Goal: Task Accomplishment & Management: Use online tool/utility

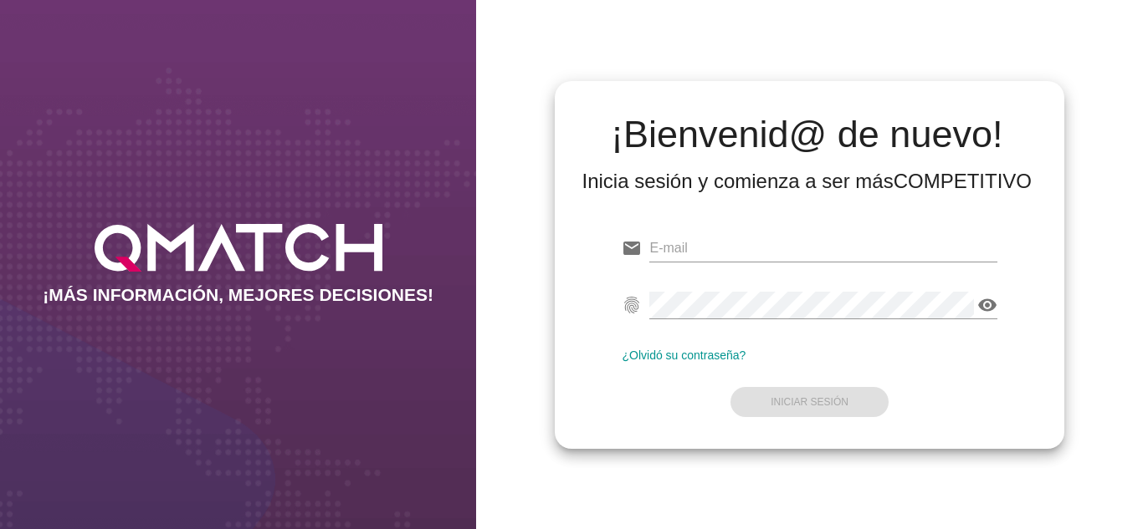
type input "oscargerman.reyrojas@cencosud.com.co"
click at [662, 399] on form "email oscargerman.reyrojas@cencosud.com.co fingerprint visibility ¿Olvidó su co…" at bounding box center [808, 323] width 375 height 197
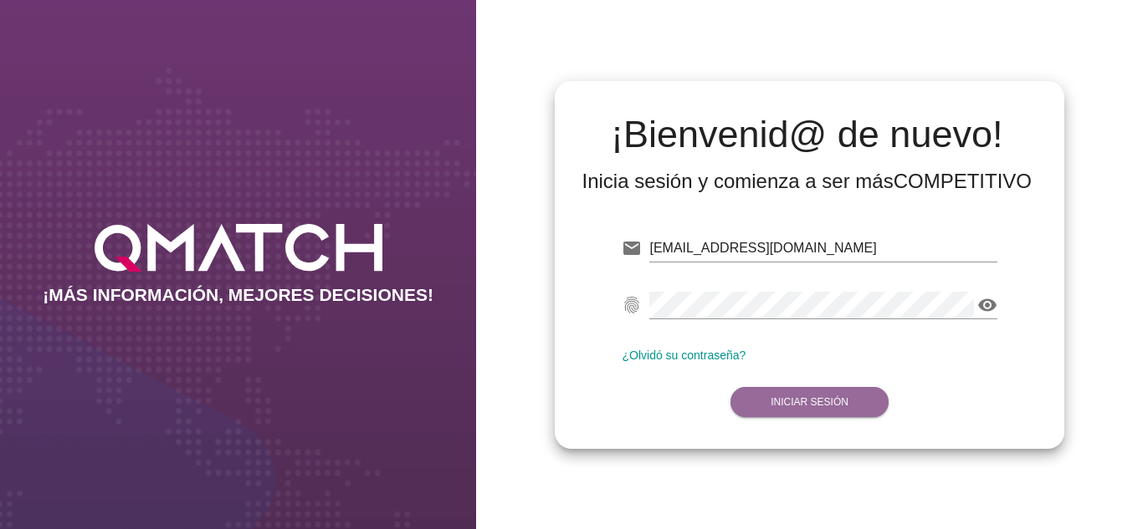
click at [775, 407] on strong "Iniciar Sesión" at bounding box center [809, 402] width 78 height 12
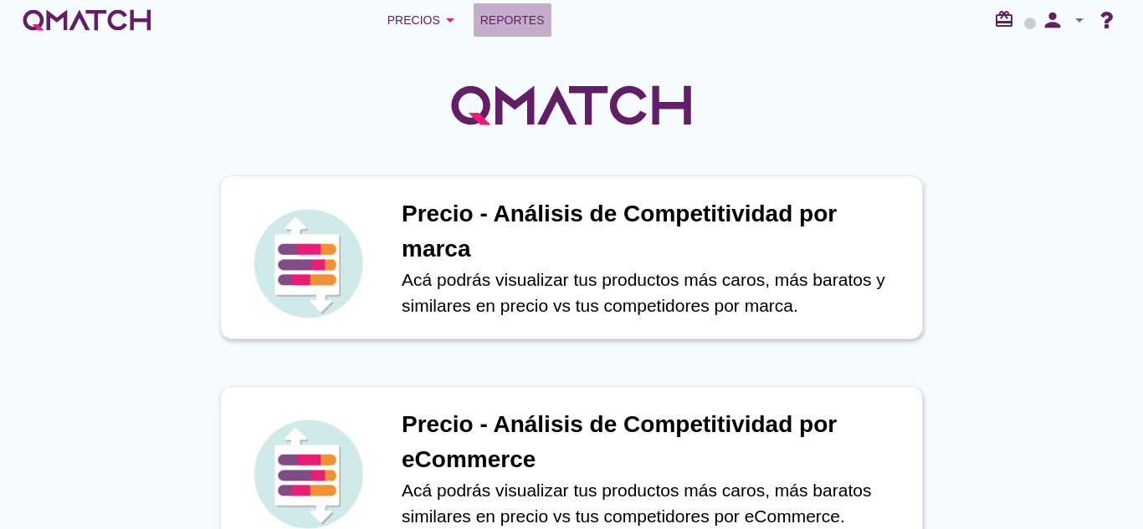
click at [531, 32] on link "Reportes" at bounding box center [512, 19] width 78 height 33
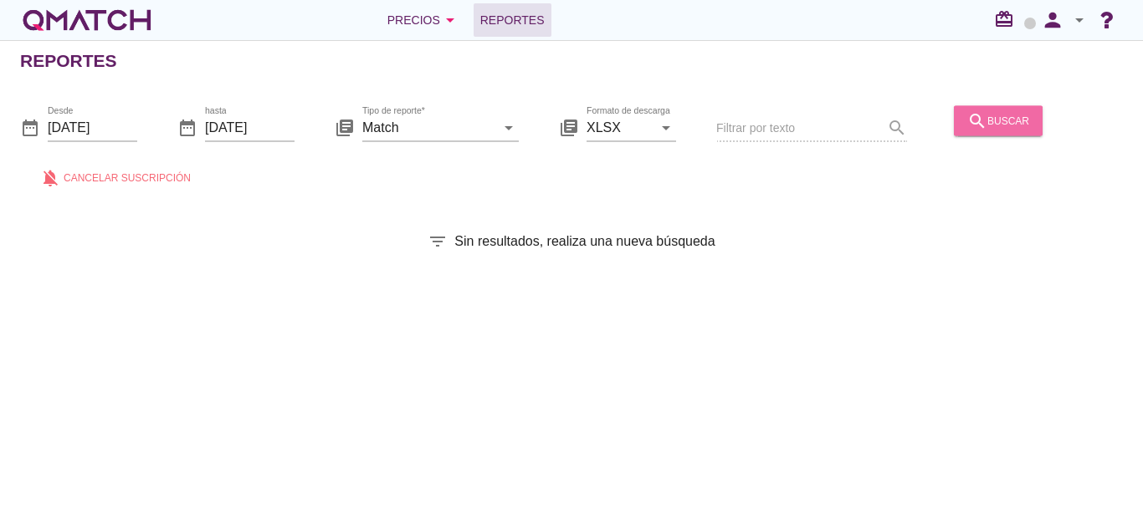
click at [1016, 120] on div "search buscar" at bounding box center [998, 120] width 62 height 20
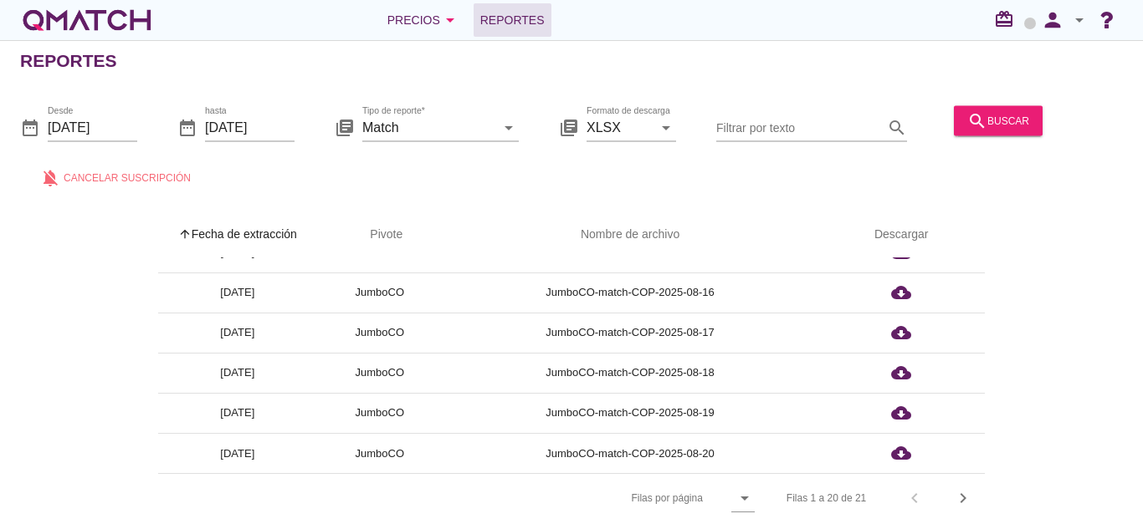
scroll to position [6, 0]
click at [967, 494] on icon "chevron_right" at bounding box center [963, 498] width 20 height 20
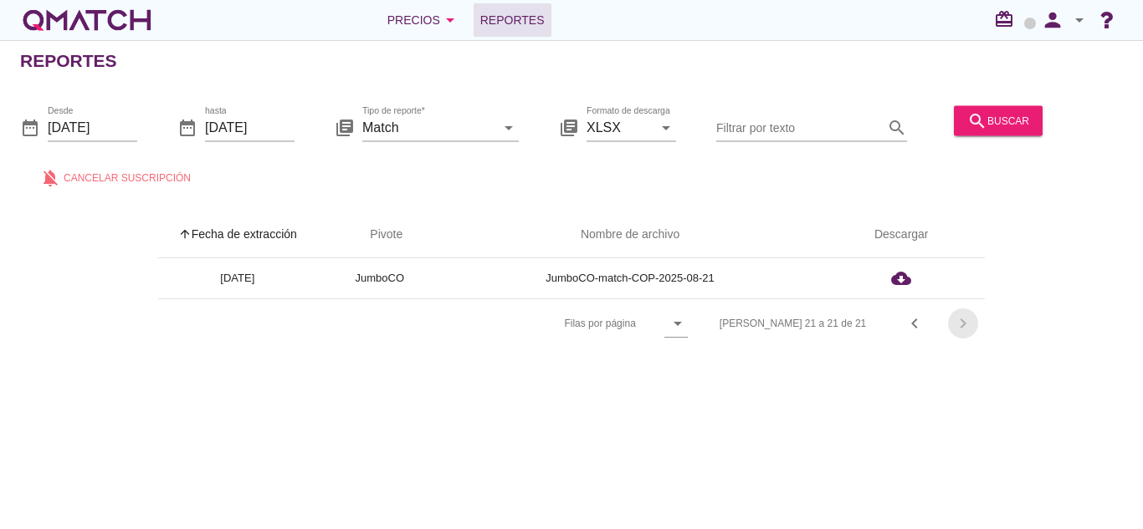
scroll to position [0, 0]
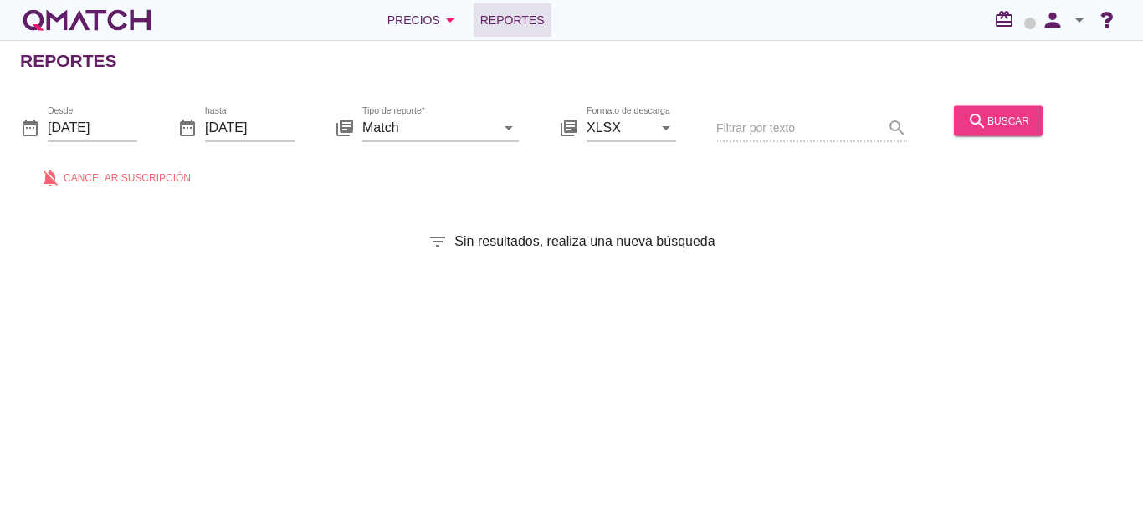
click at [995, 130] on button "search buscar" at bounding box center [998, 120] width 89 height 30
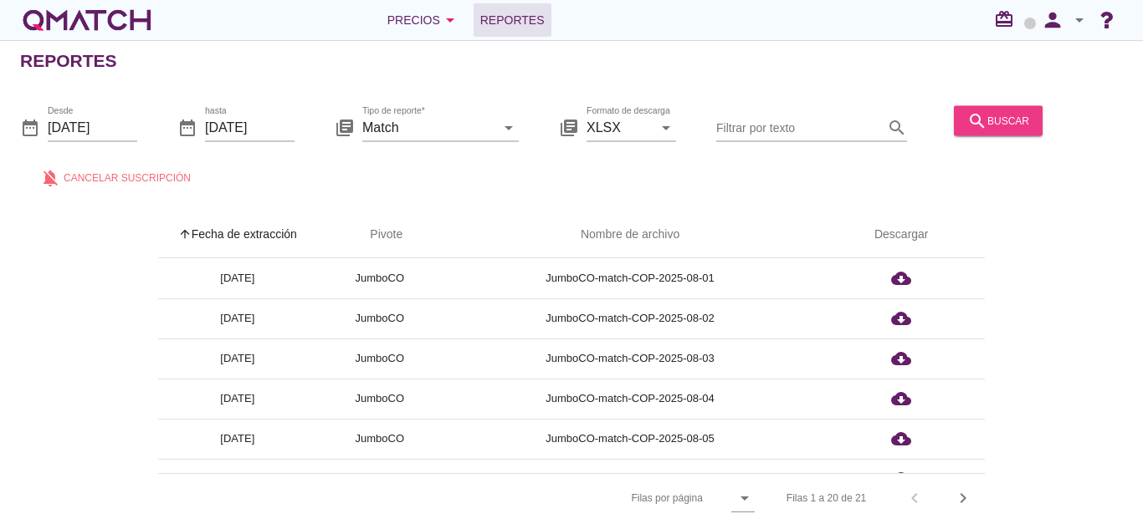
click at [1020, 124] on div "search buscar" at bounding box center [998, 120] width 62 height 20
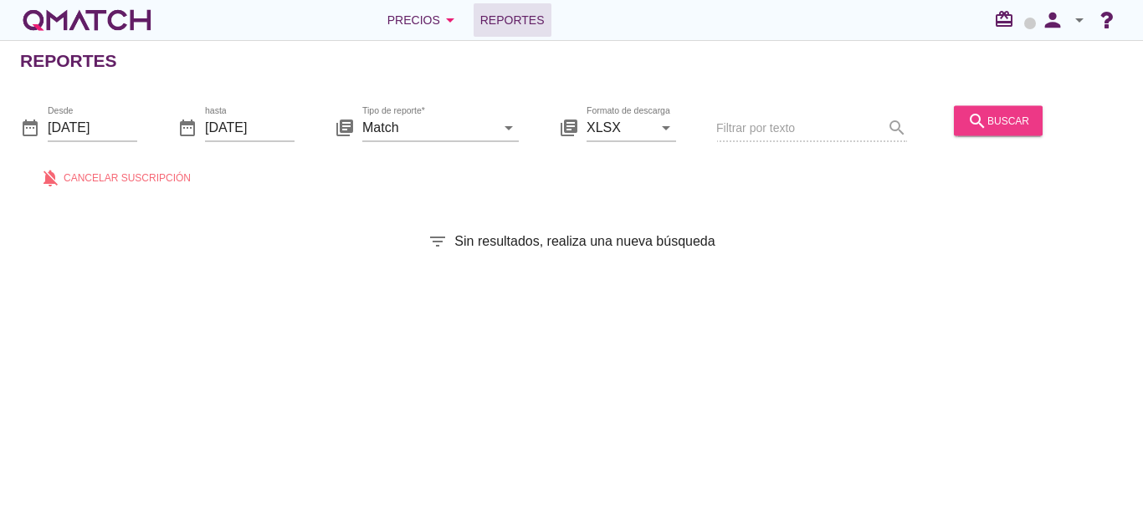
click at [1015, 130] on button "search buscar" at bounding box center [998, 120] width 89 height 30
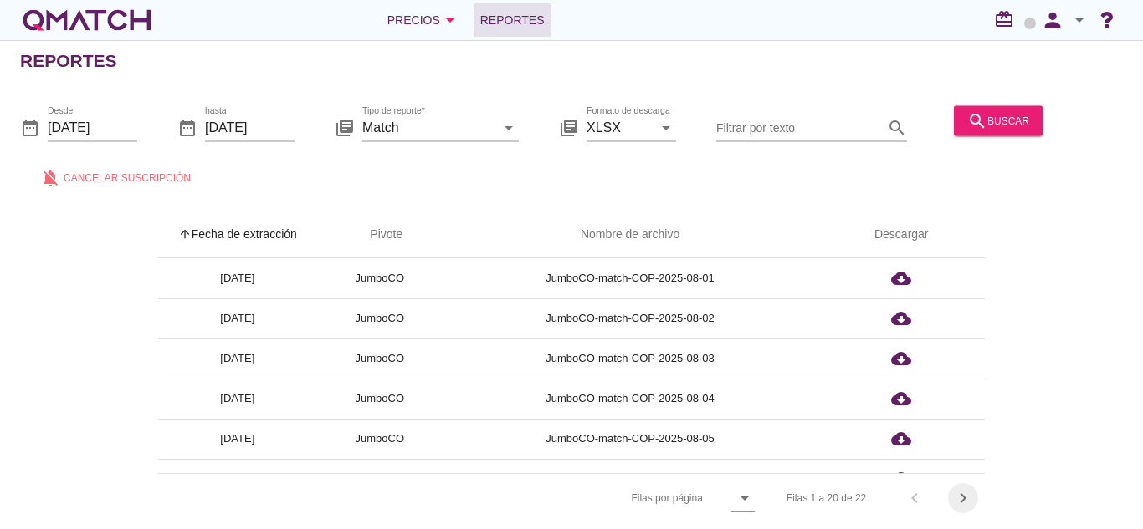
click at [961, 500] on icon "chevron_right" at bounding box center [963, 498] width 20 height 20
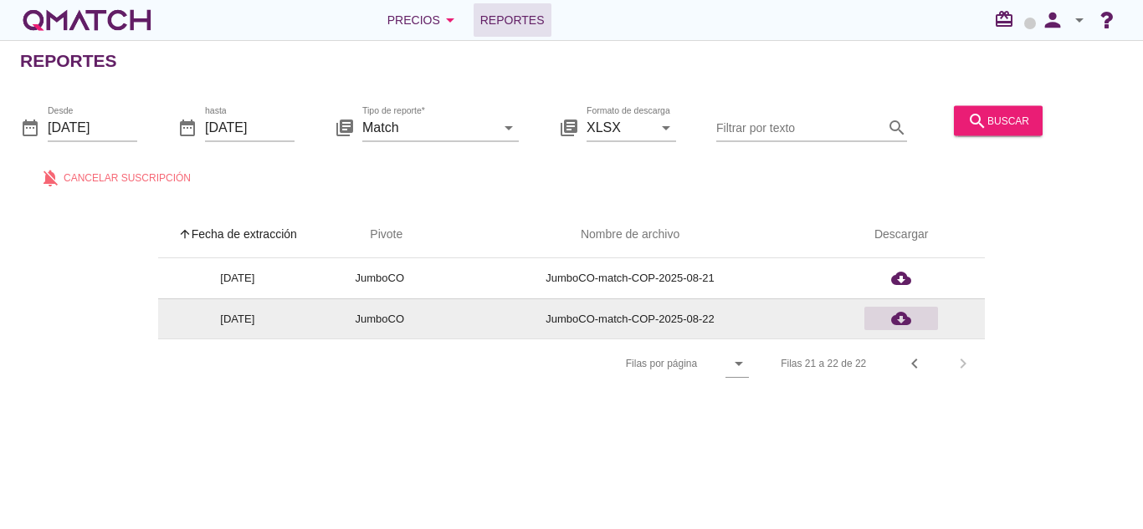
click at [902, 322] on icon "cloud_download" at bounding box center [901, 319] width 20 height 20
